Goal: Task Accomplishment & Management: Manage account settings

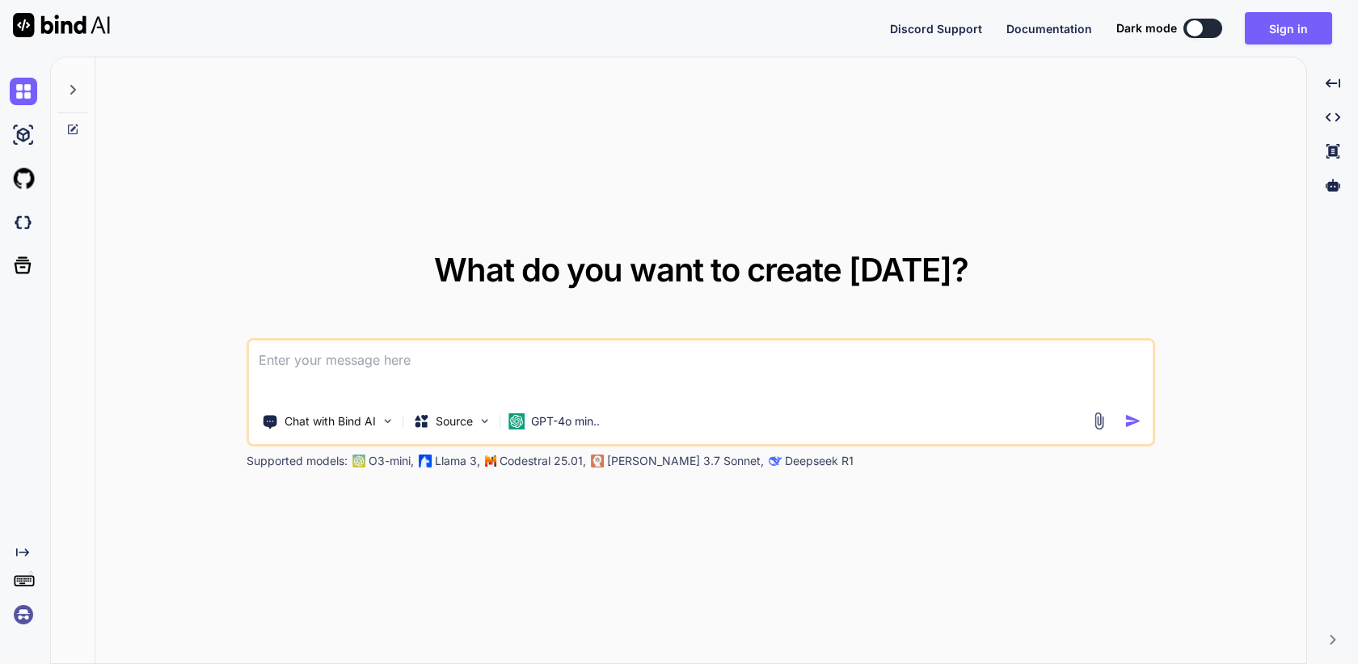
click at [20, 607] on img at bounding box center [23, 614] width 27 height 27
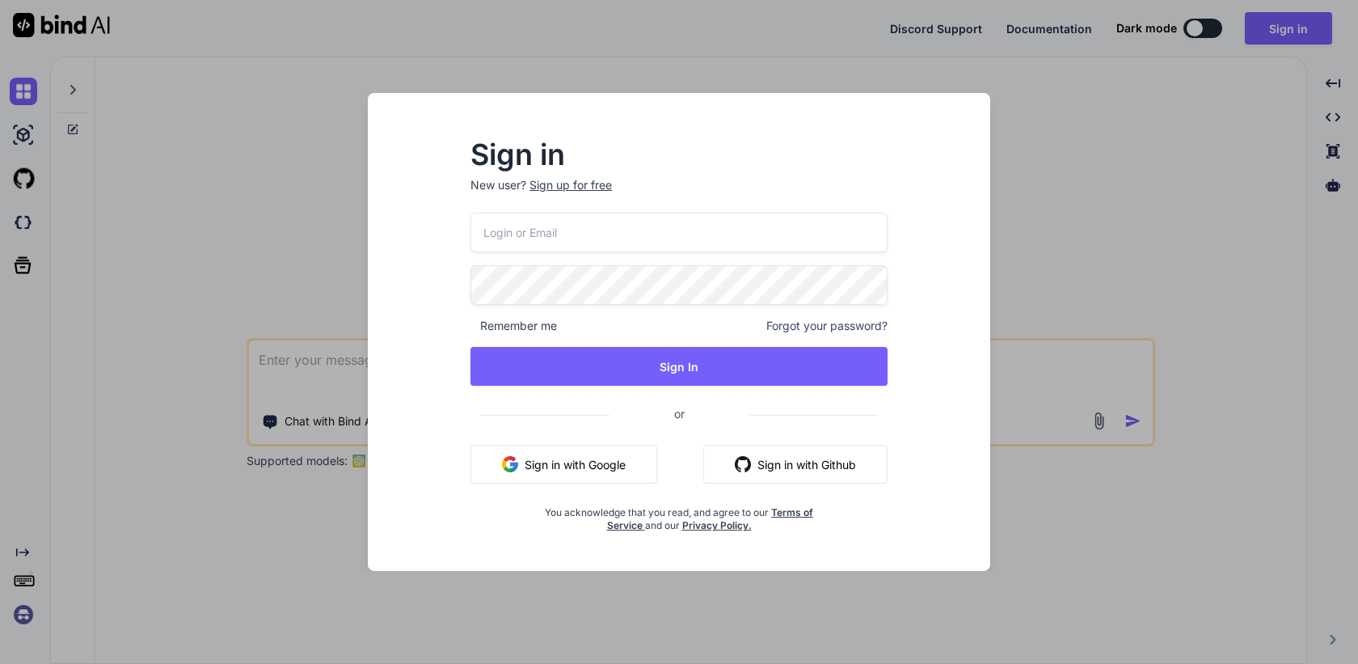
click at [543, 229] on input "email" at bounding box center [679, 233] width 417 height 40
paste input "[EMAIL_ADDRESS][DOMAIN_NAME]"
type input "[EMAIL_ADDRESS][DOMAIN_NAME]"
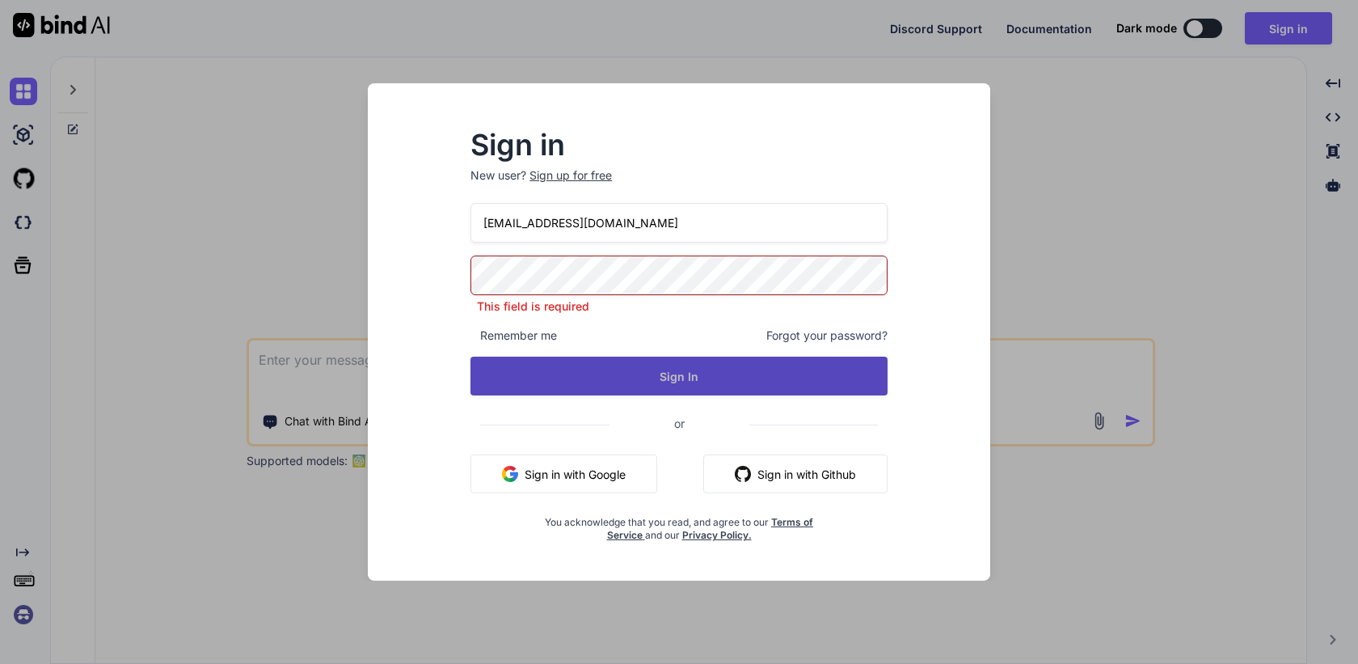
click at [699, 382] on button "Sign In" at bounding box center [679, 376] width 417 height 39
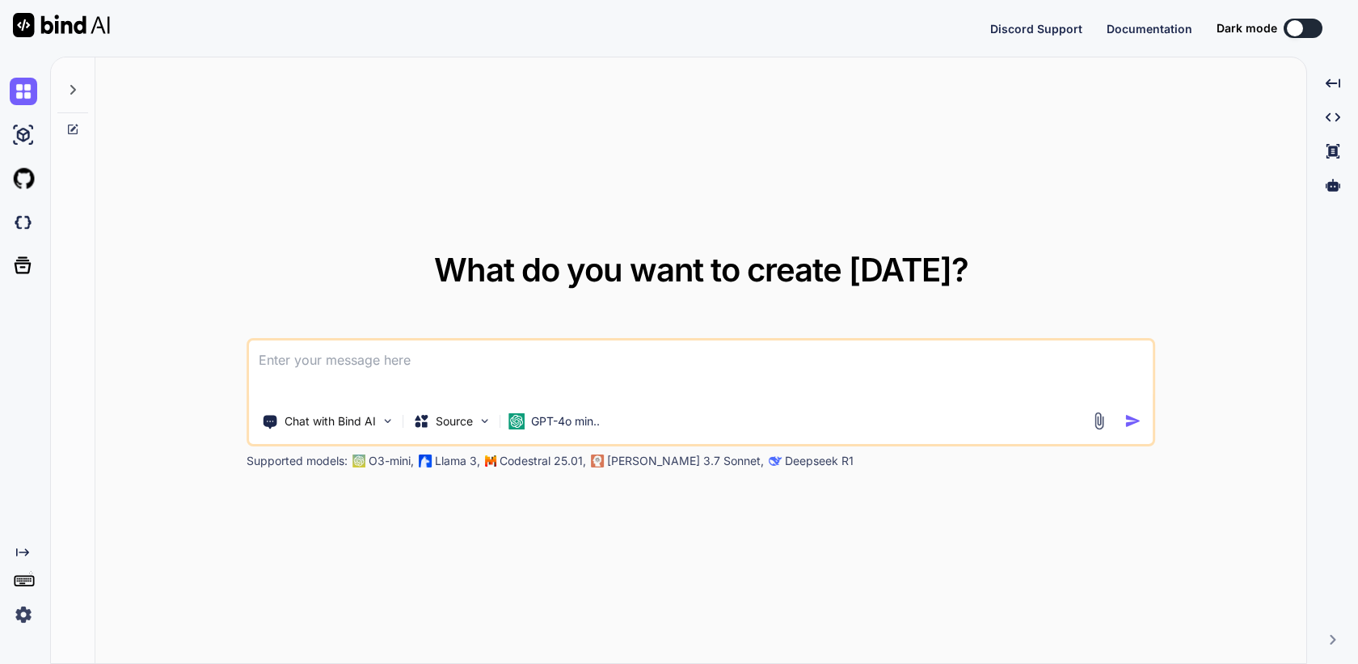
click at [27, 615] on img at bounding box center [23, 614] width 27 height 27
